Goal: Transaction & Acquisition: Purchase product/service

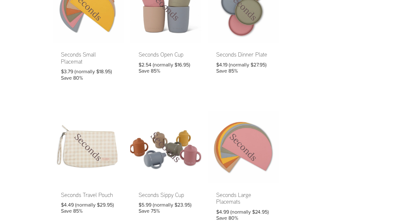
scroll to position [547, 0]
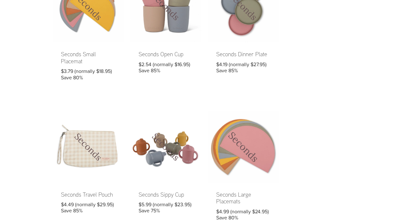
click at [226, 154] on link at bounding box center [243, 170] width 71 height 118
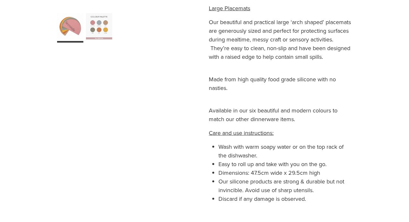
scroll to position [252, 0]
click at [193, 130] on div "**********" at bounding box center [204, 21] width 314 height 425
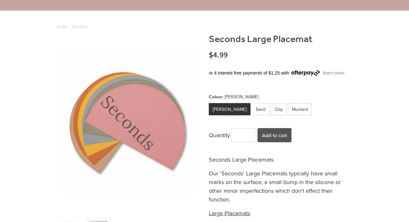
scroll to position [46, 0]
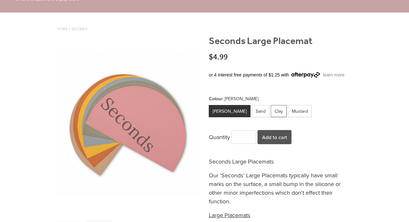
click at [271, 109] on div "Clay" at bounding box center [279, 111] width 16 height 12
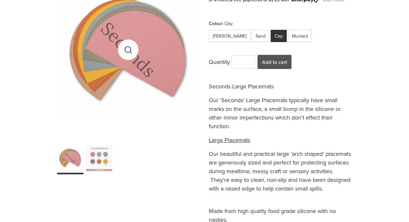
scroll to position [122, 0]
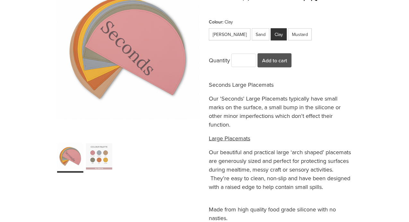
click at [104, 155] on div "carousel" at bounding box center [99, 155] width 26 height 33
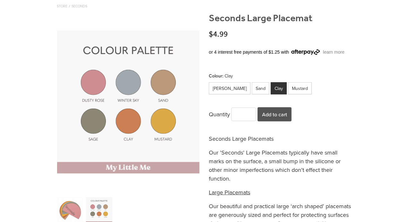
scroll to position [66, 0]
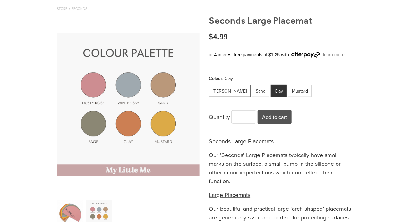
click at [223, 91] on div "Dusty Rose" at bounding box center [230, 91] width 42 height 12
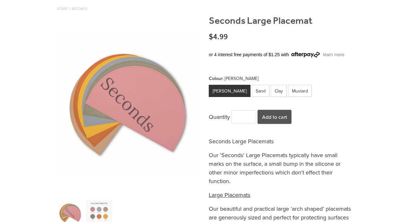
type input "*"
click at [253, 116] on input "*" at bounding box center [243, 116] width 24 height 13
click at [270, 116] on button "Add to cart" at bounding box center [274, 117] width 34 height 14
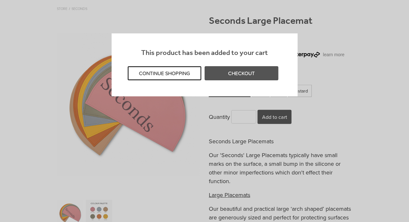
click at [187, 69] on button "CONTINUE SHOPPING" at bounding box center [165, 73] width 74 height 14
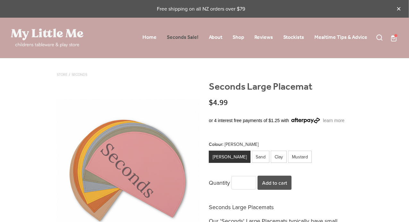
click at [188, 35] on link "Seconds Sale!" at bounding box center [183, 37] width 32 height 10
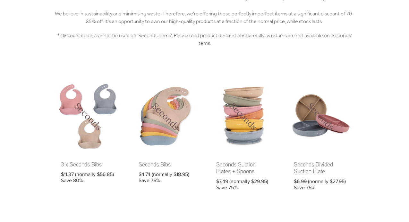
scroll to position [154, 0]
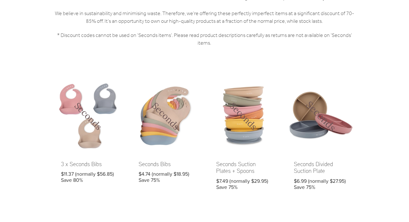
click at [305, 165] on link at bounding box center [320, 139] width 71 height 118
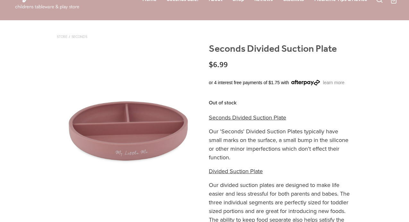
scroll to position [38, 0]
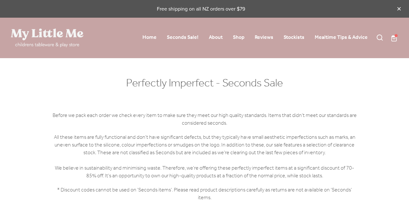
scroll to position [154, 0]
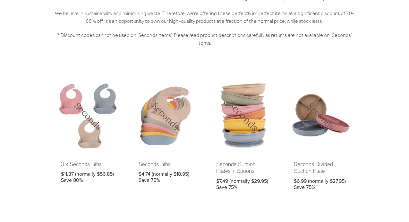
click at [238, 134] on link at bounding box center [243, 139] width 71 height 118
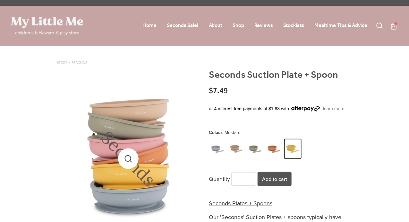
scroll to position [12, 0]
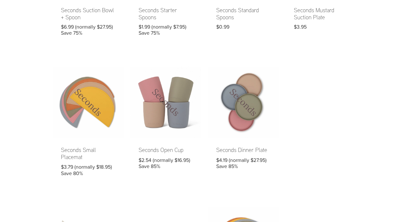
scroll to position [452, 0]
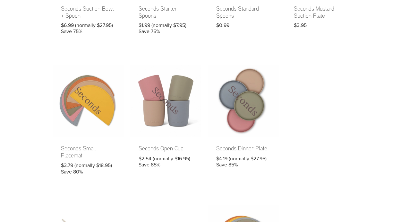
click at [240, 121] on link at bounding box center [243, 124] width 71 height 118
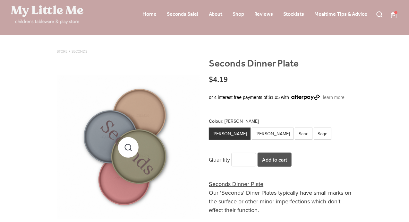
scroll to position [23, 0]
click at [256, 132] on div "Winter Sky" at bounding box center [273, 133] width 42 height 12
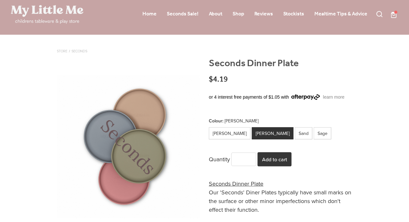
click at [267, 161] on button "Add to cart" at bounding box center [274, 159] width 34 height 14
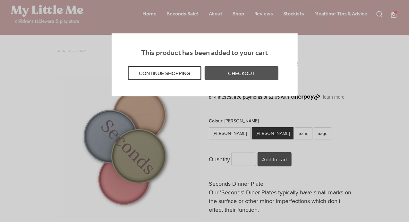
click at [181, 71] on button "CONTINUE SHOPPING" at bounding box center [165, 73] width 74 height 14
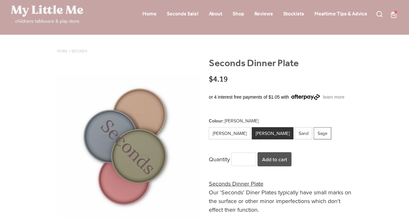
click at [314, 133] on div "Sage" at bounding box center [323, 133] width 18 height 12
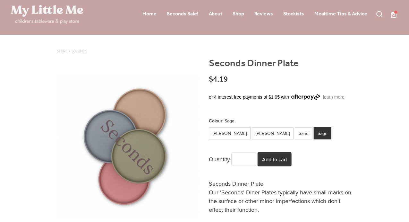
click at [273, 161] on button "Add to cart" at bounding box center [274, 159] width 34 height 14
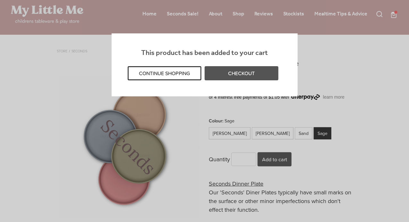
click at [180, 71] on button "CONTINUE SHOPPING" at bounding box center [165, 73] width 74 height 14
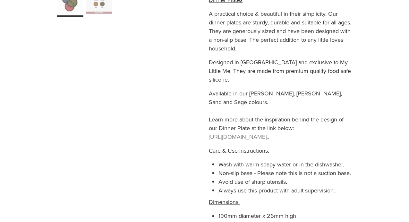
scroll to position [318, 0]
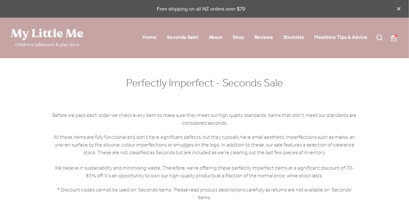
click at [398, 37] on span at bounding box center [398, 38] width 0 height 8
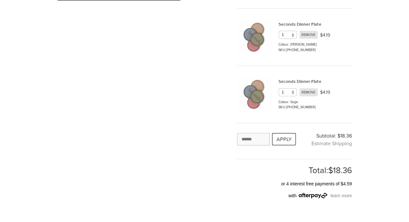
scroll to position [150, 0]
click at [318, 141] on span "Estimate Shipping" at bounding box center [332, 142] width 40 height 7
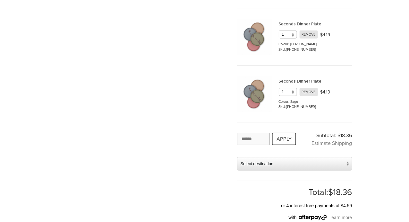
click at [348, 162] on b at bounding box center [349, 163] width 6 height 5
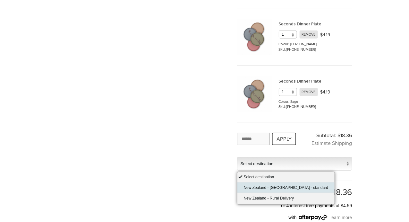
click at [283, 184] on li "New Zealand - NZ - standard" at bounding box center [285, 187] width 97 height 11
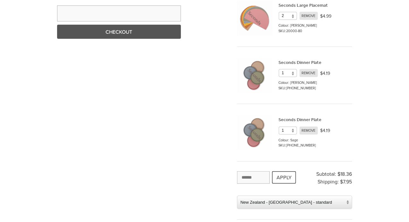
scroll to position [114, 0]
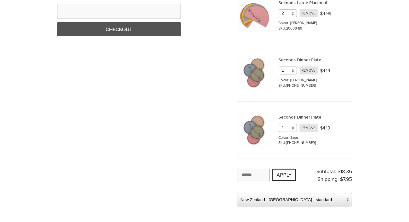
click at [283, 172] on button "APPLY" at bounding box center [284, 174] width 24 height 13
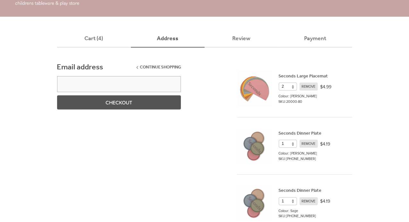
scroll to position [9, 0]
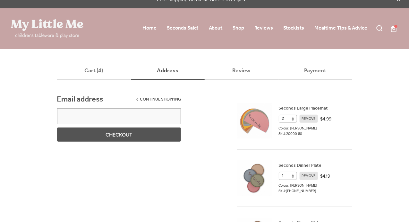
click at [110, 114] on input "email" at bounding box center [119, 116] width 124 height 16
type input "**********"
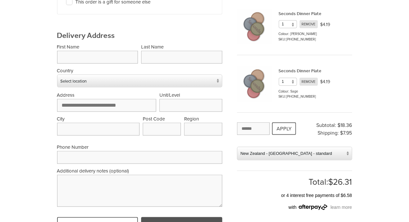
scroll to position [160, 0]
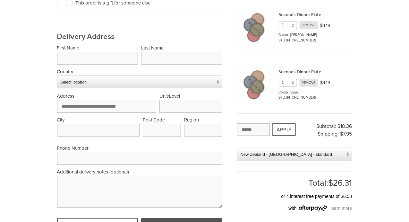
click at [110, 54] on input "text" at bounding box center [97, 58] width 81 height 13
type input "*****"
type input "*******"
type input "**********"
type input "********"
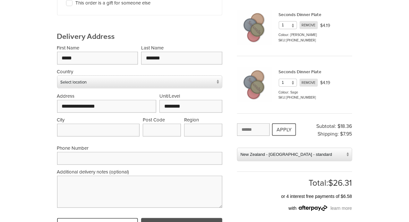
type input "**********"
type input "****"
type input "**********"
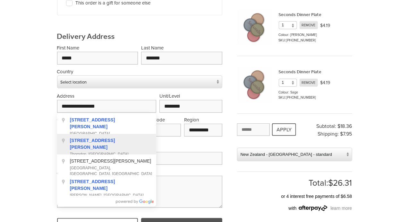
click at [71, 151] on span "Thorndon, Wellington, New Zealand" at bounding box center [111, 157] width 82 height 12
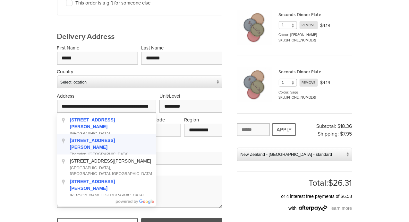
type input "**********"
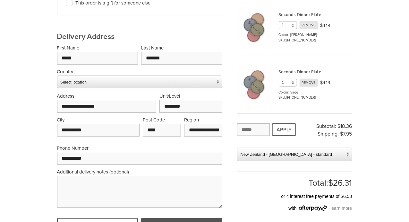
click at [31, 158] on div "**********" at bounding box center [204, 139] width 409 height 483
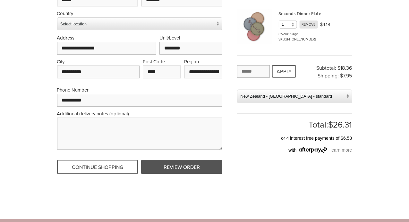
scroll to position [225, 0]
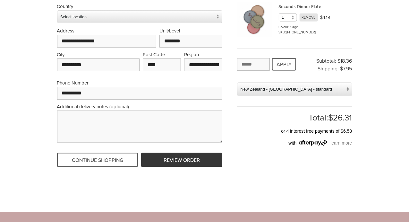
click at [168, 157] on button "REVIEW ORDER" at bounding box center [181, 160] width 81 height 14
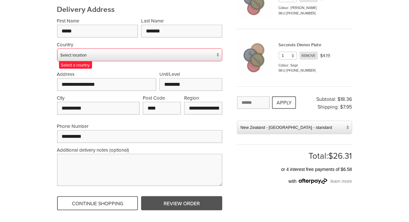
scroll to position [184, 0]
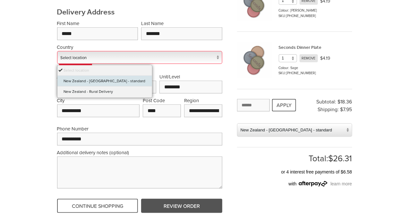
click at [217, 54] on link "Select location" at bounding box center [139, 57] width 165 height 13
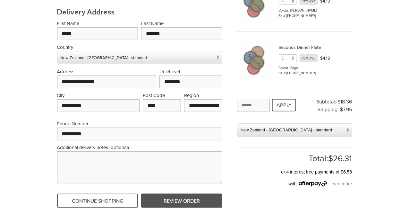
scroll to position [228, 0]
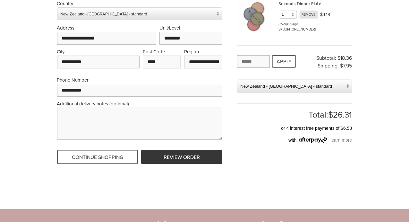
click at [173, 154] on button "REVIEW ORDER" at bounding box center [181, 157] width 81 height 14
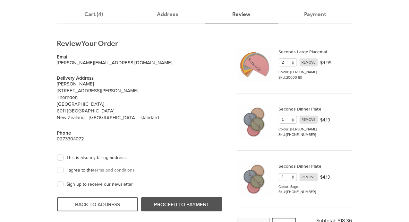
scroll to position [70, 0]
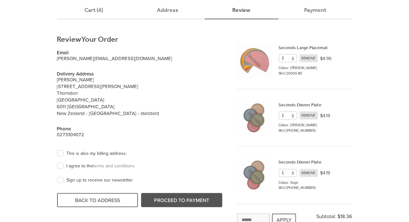
click at [60, 165] on label "I agree to the terms and conditions" at bounding box center [97, 166] width 75 height 6
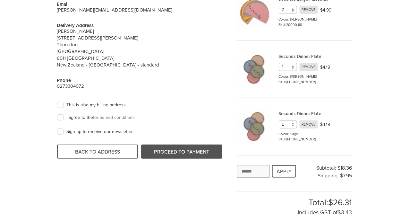
scroll to position [119, 0]
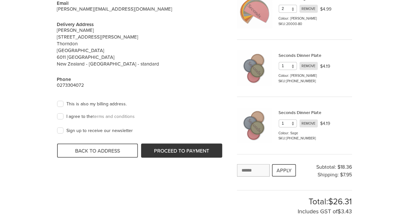
click at [184, 147] on button "PROCEED TO PAYMENT" at bounding box center [181, 150] width 81 height 14
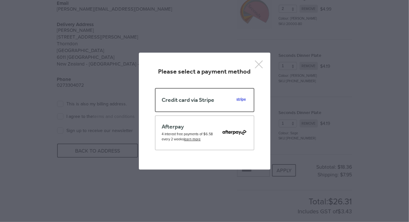
click at [199, 97] on span "Credit card via Stripe" at bounding box center [188, 100] width 53 height 6
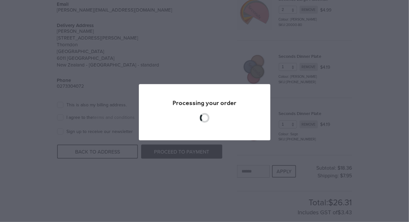
scroll to position [117, 0]
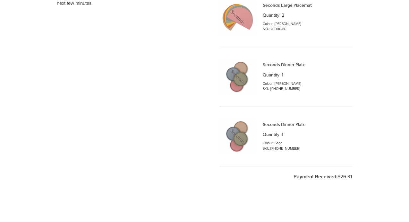
scroll to position [178, 0]
